Goal: Find specific page/section: Find specific page/section

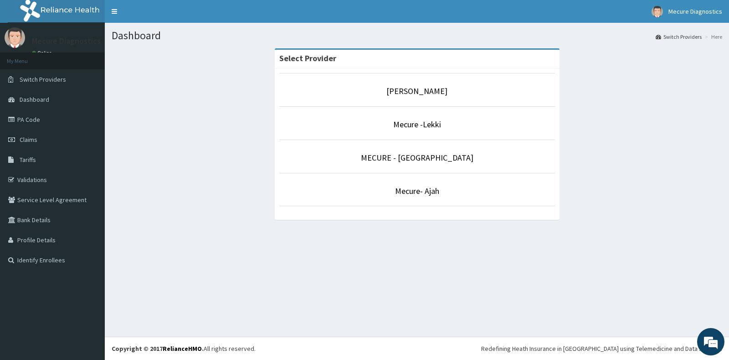
click at [409, 136] on li "Mecure -Lekki" at bounding box center [417, 123] width 276 height 34
click at [414, 127] on link "Mecure -Lekki" at bounding box center [417, 124] width 48 height 10
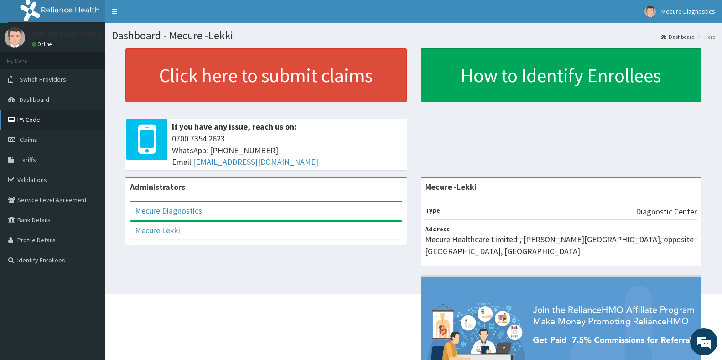
click at [34, 124] on link "PA Code" at bounding box center [52, 119] width 105 height 20
